Goal: Task Accomplishment & Management: Use online tool/utility

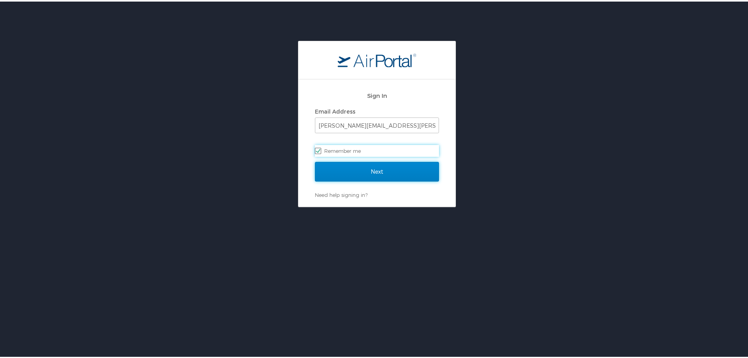
drag, startPoint x: 414, startPoint y: 162, endPoint x: 407, endPoint y: 155, distance: 10.0
click at [414, 162] on input "Next" at bounding box center [377, 170] width 124 height 20
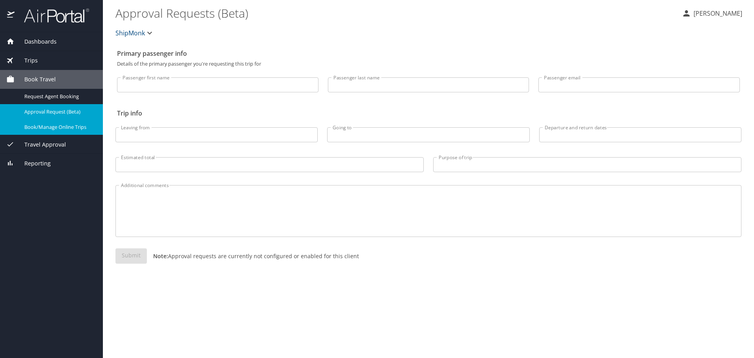
click at [59, 128] on span "Book/Manage Online Trips" at bounding box center [58, 126] width 69 height 7
